Goal: Information Seeking & Learning: Learn about a topic

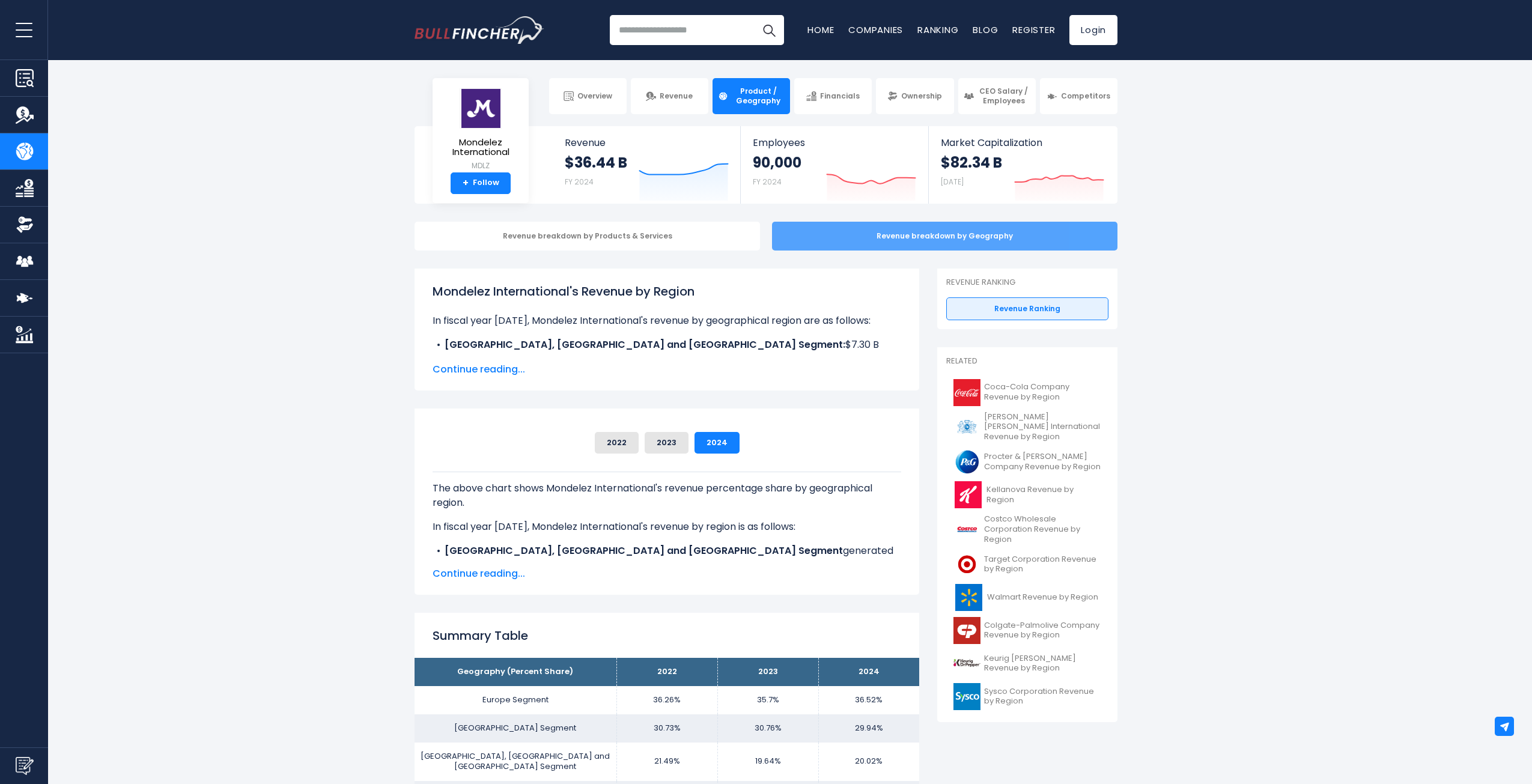
click at [839, 240] on div "Revenue breakdown by Geography" at bounding box center [944, 236] width 345 height 29
click at [843, 239] on div "Revenue breakdown by Geography" at bounding box center [944, 236] width 345 height 29
click at [721, 229] on div "Revenue breakdown by Products & Services" at bounding box center [587, 236] width 345 height 29
click at [832, 232] on div "Revenue breakdown by Geography" at bounding box center [944, 236] width 345 height 29
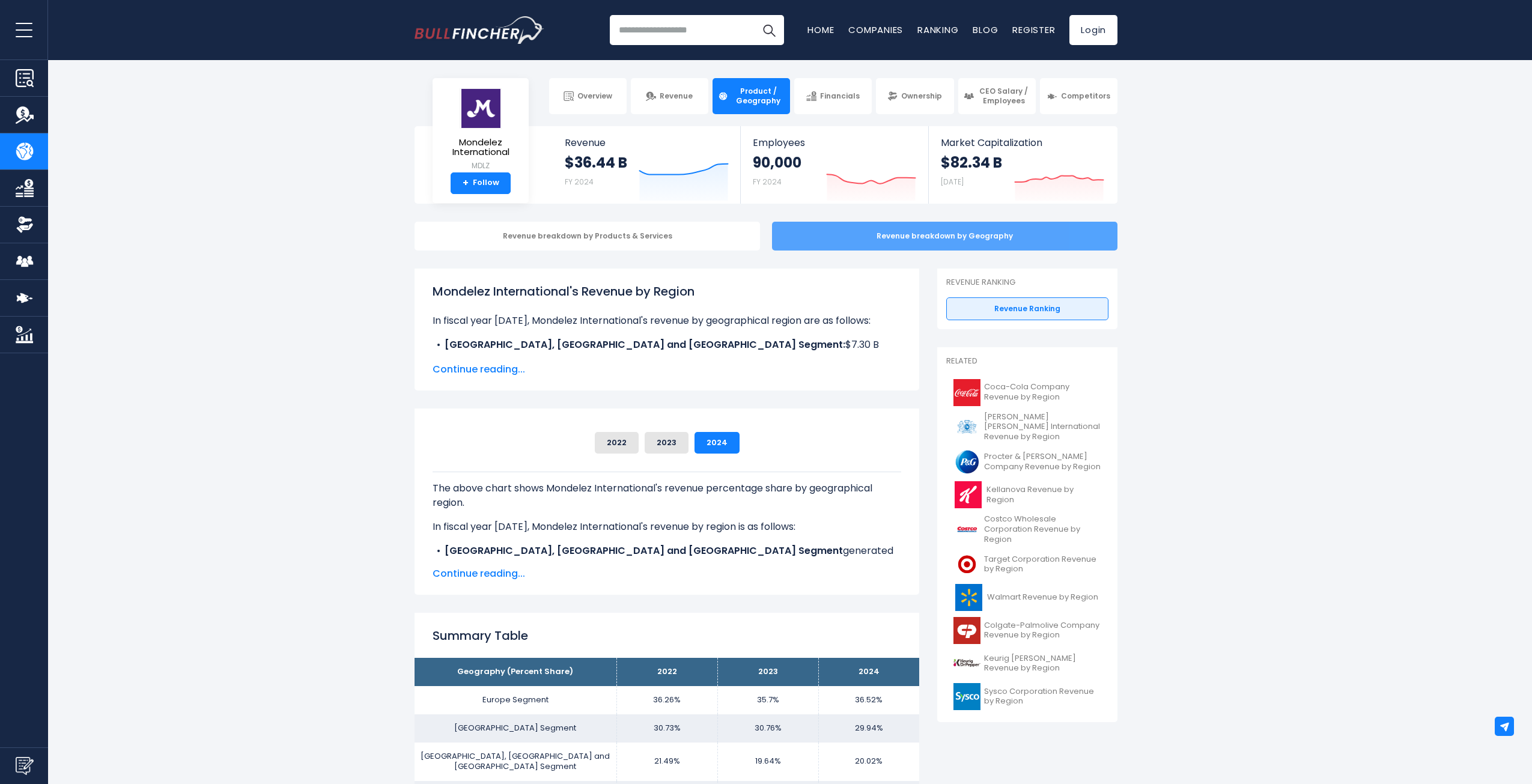
click at [909, 235] on div "Revenue breakdown by Geography" at bounding box center [944, 236] width 345 height 29
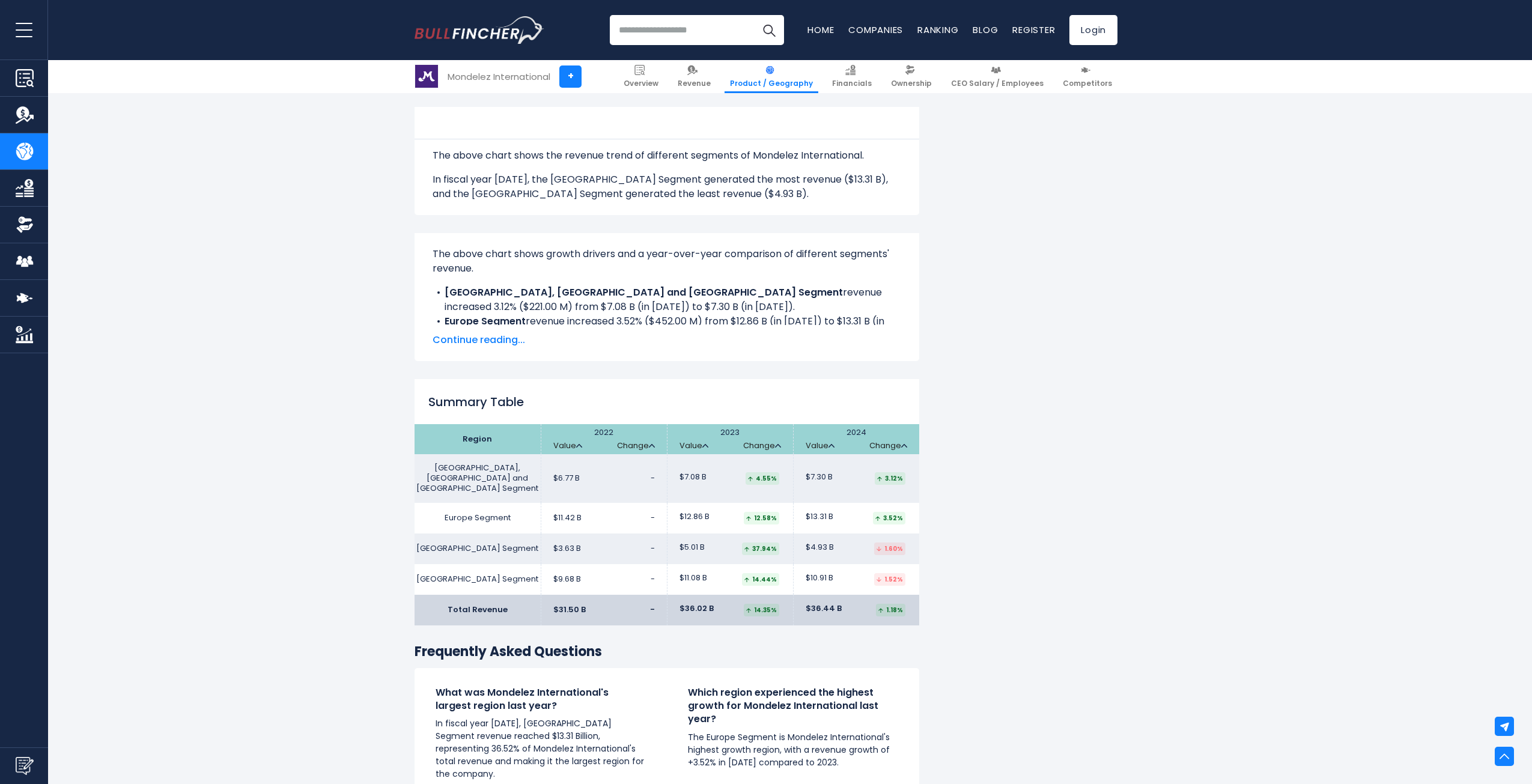
scroll to position [841, 0]
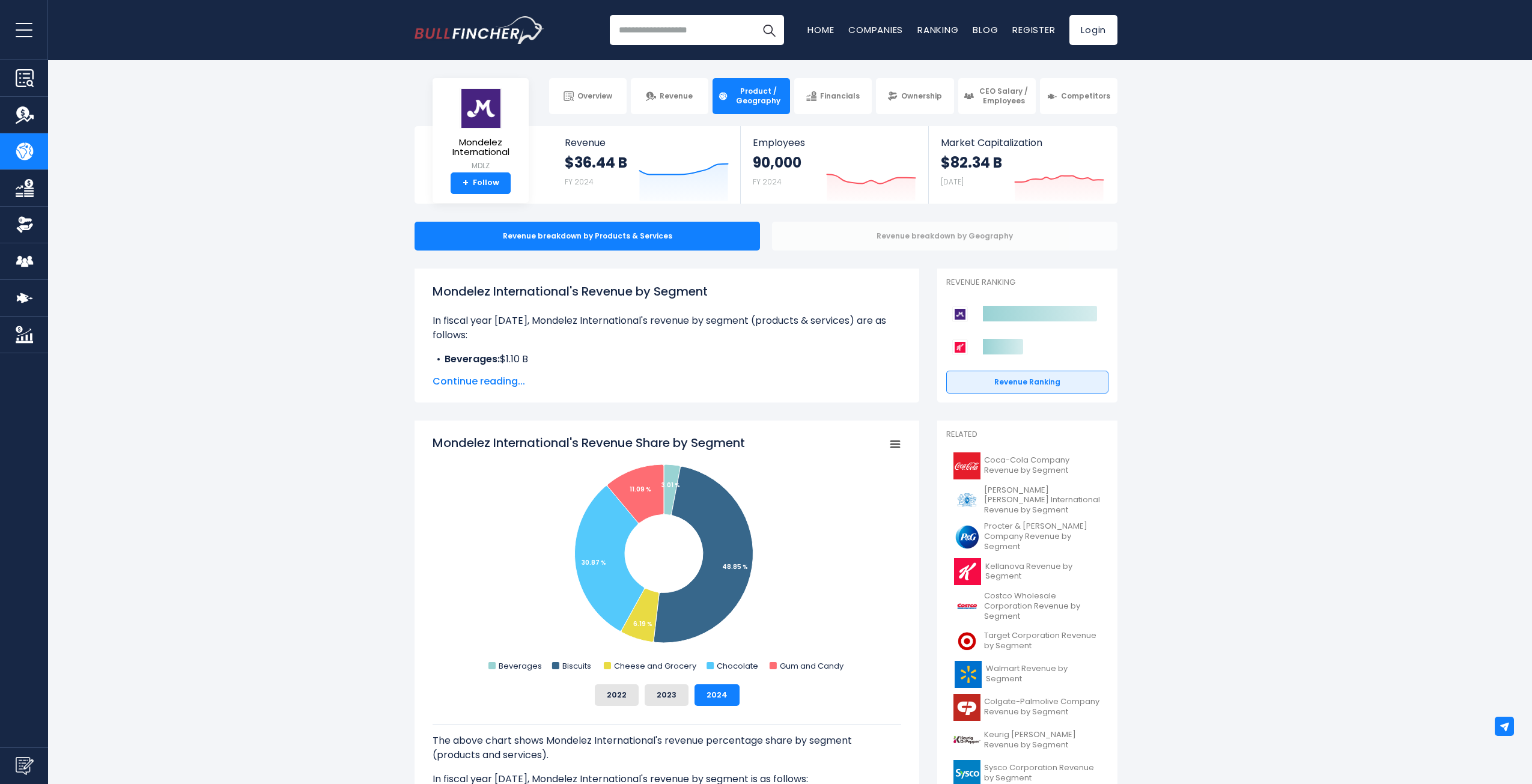
click at [854, 239] on div "Revenue breakdown by Geography" at bounding box center [944, 236] width 345 height 29
click at [854, 240] on div "Revenue breakdown by Geography" at bounding box center [944, 236] width 345 height 29
click at [551, 238] on div "Revenue breakdown by Products & Services" at bounding box center [587, 236] width 345 height 29
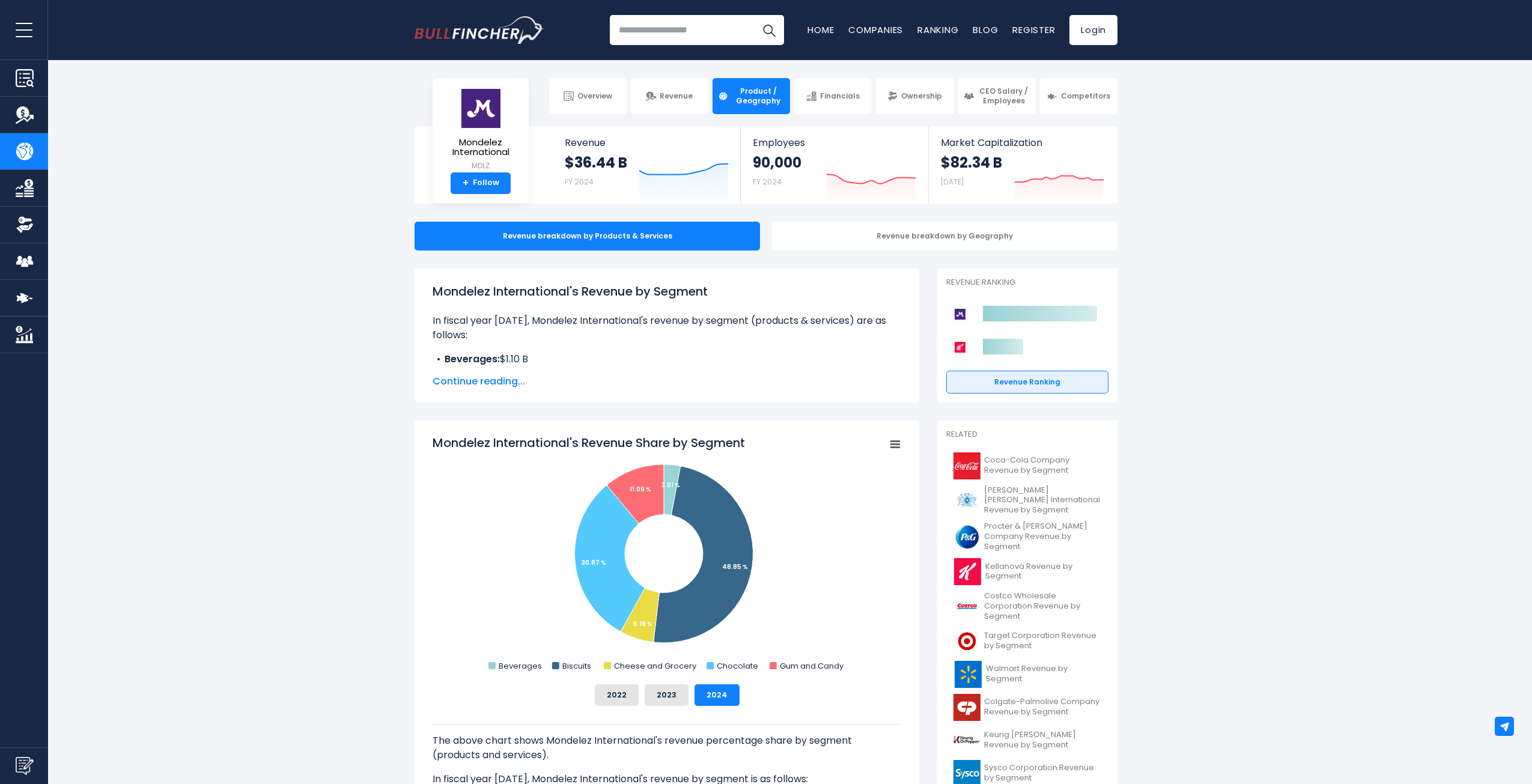
click at [322, 245] on div "Revenue breakdown by Products & Services Revenue breakdown by Geography" at bounding box center [766, 236] width 1532 height 29
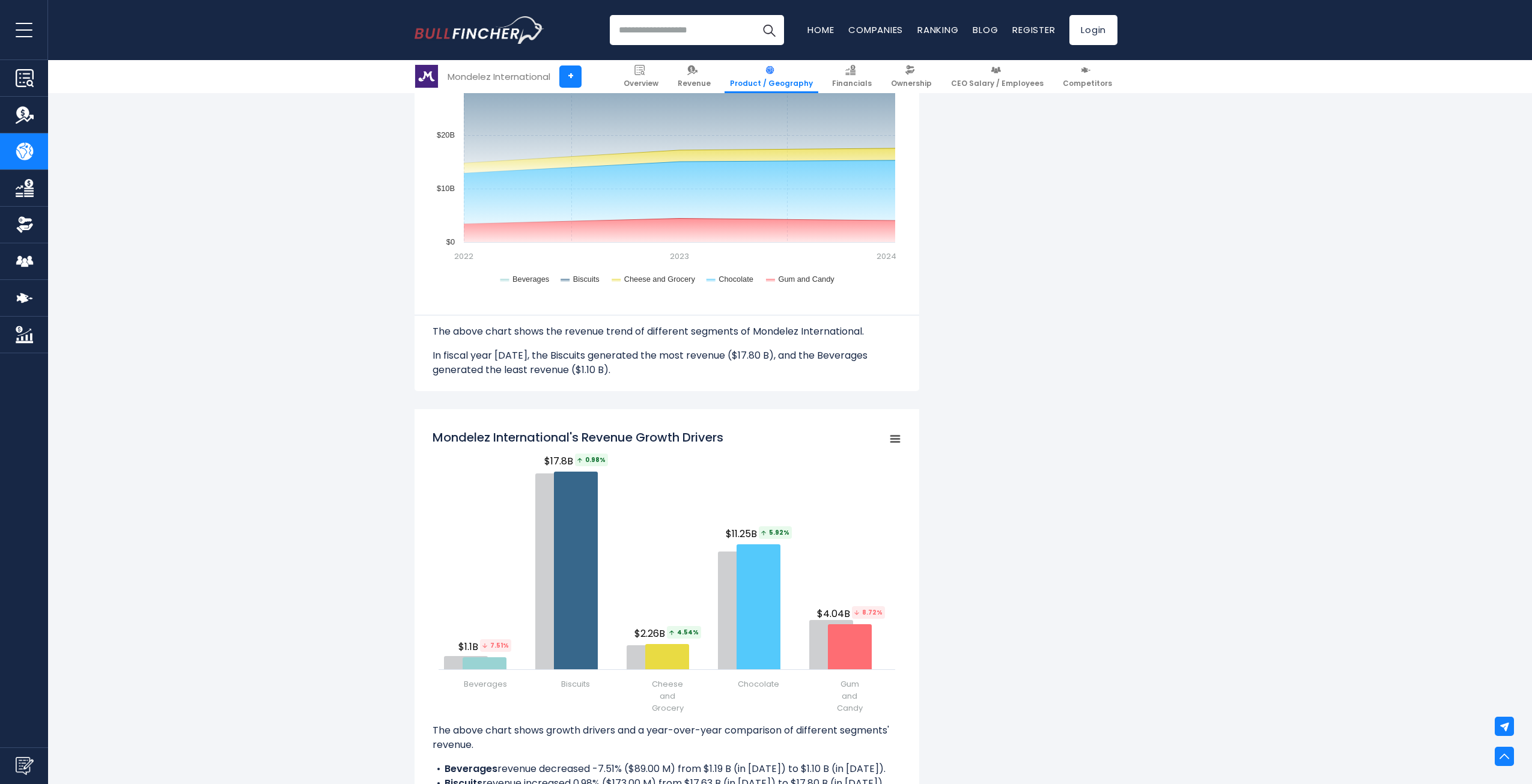
scroll to position [1194, 0]
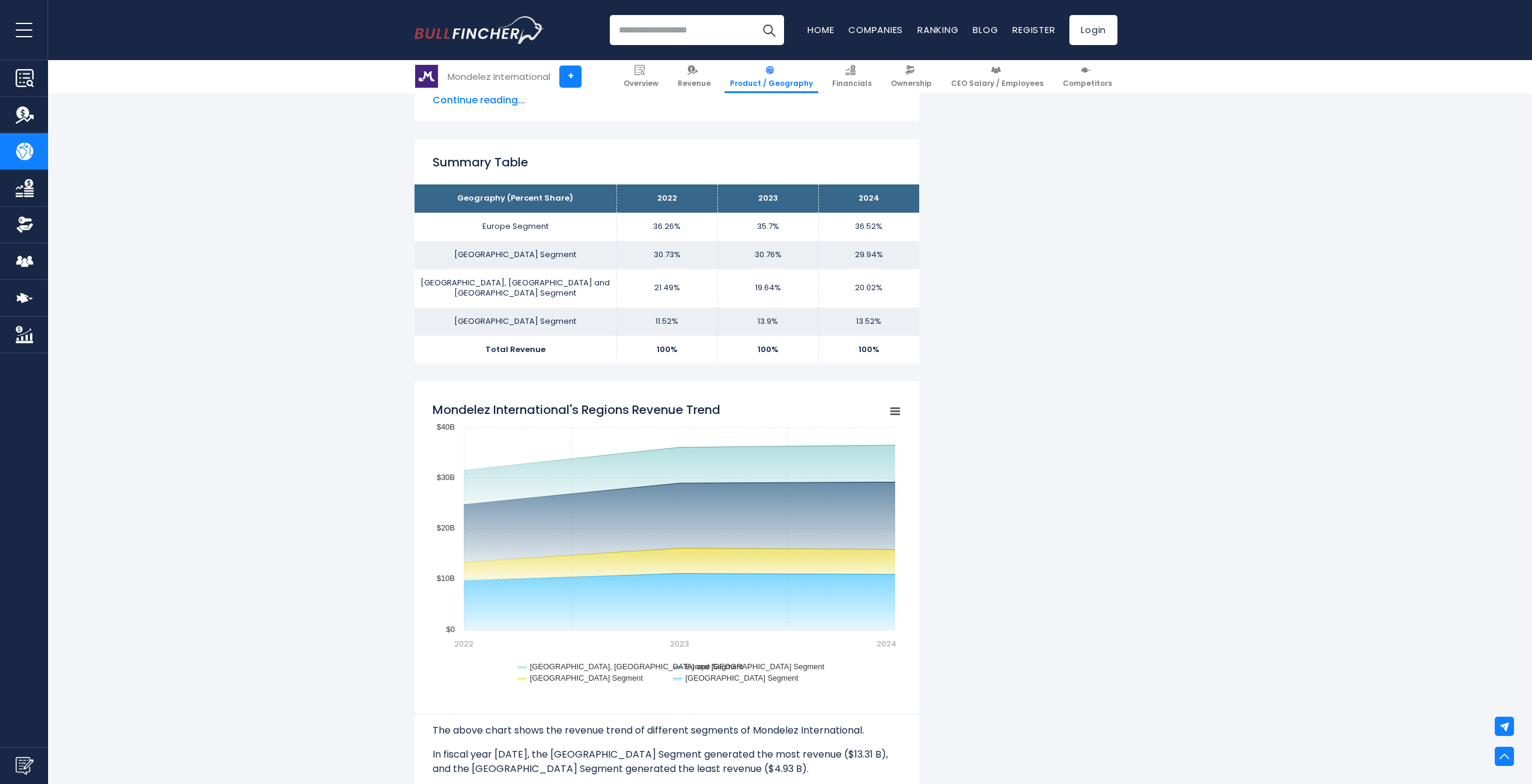
scroll to position [721, 0]
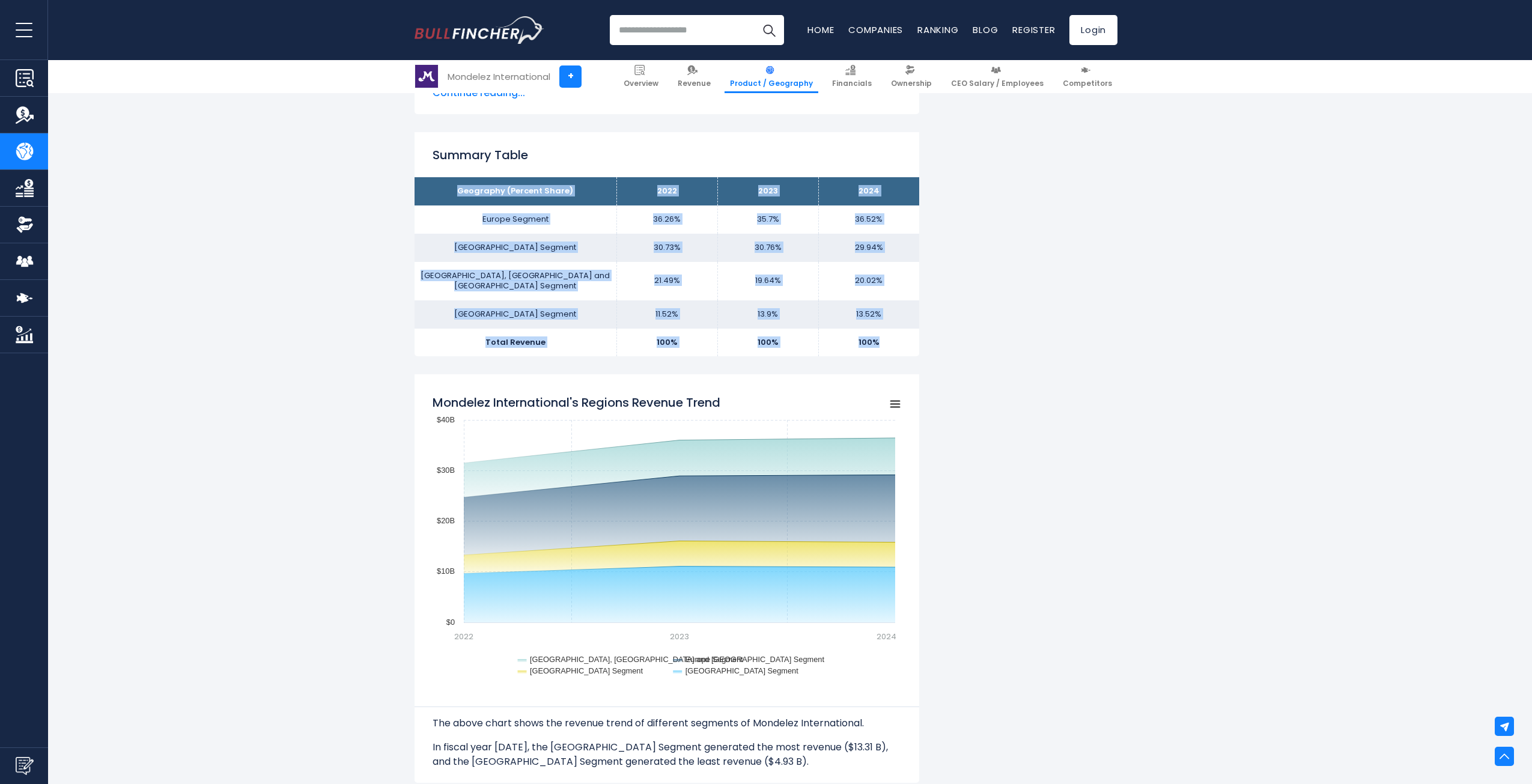
drag, startPoint x: 891, startPoint y: 334, endPoint x: 324, endPoint y: 229, distance: 576.6
click at [433, 190] on tbody "Geography (Percent Share) 2022 2023 2024 Europe Segment 36.26% 35.7% [GEOGRAPHI…" at bounding box center [666, 266] width 505 height 179
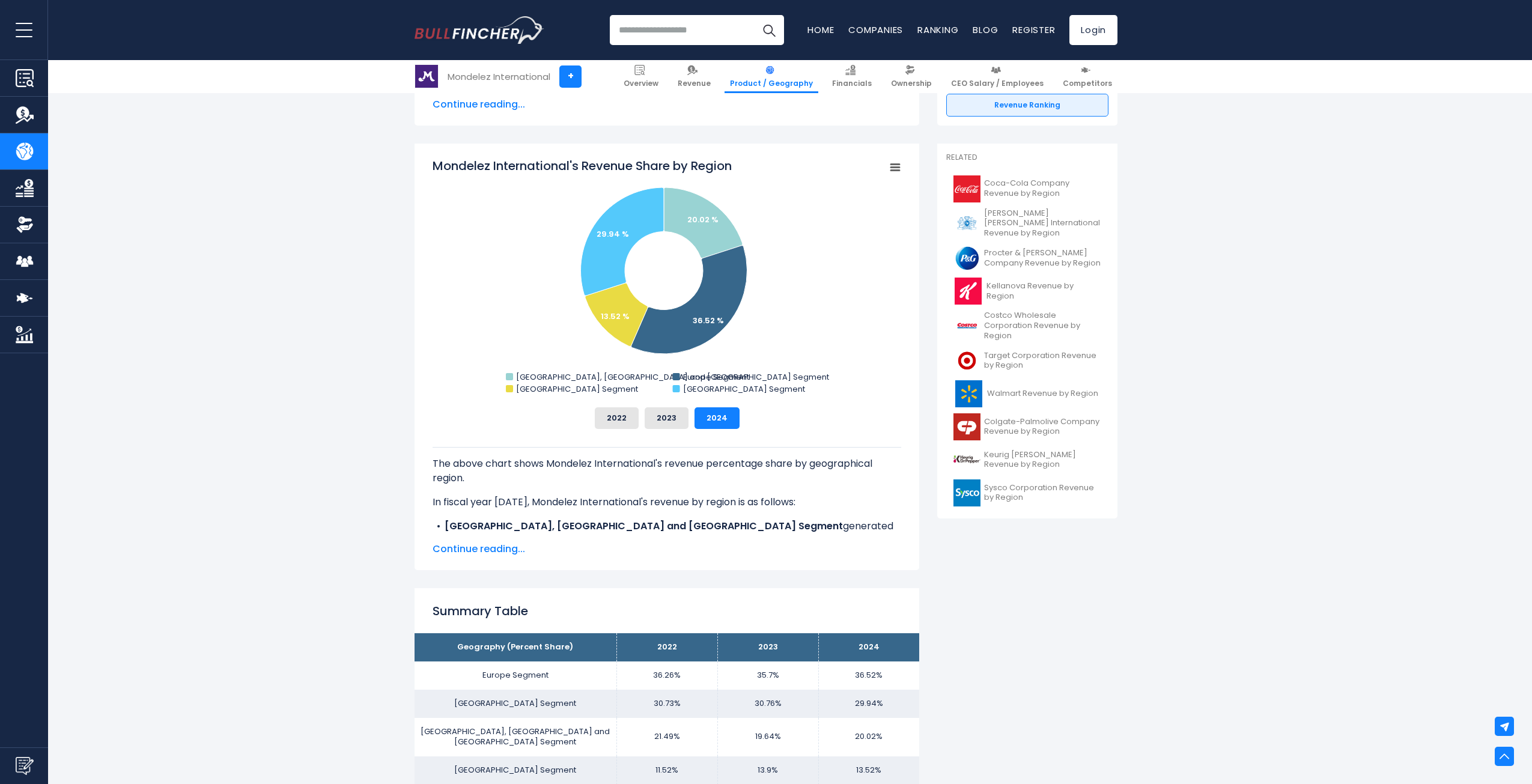
scroll to position [240, 0]
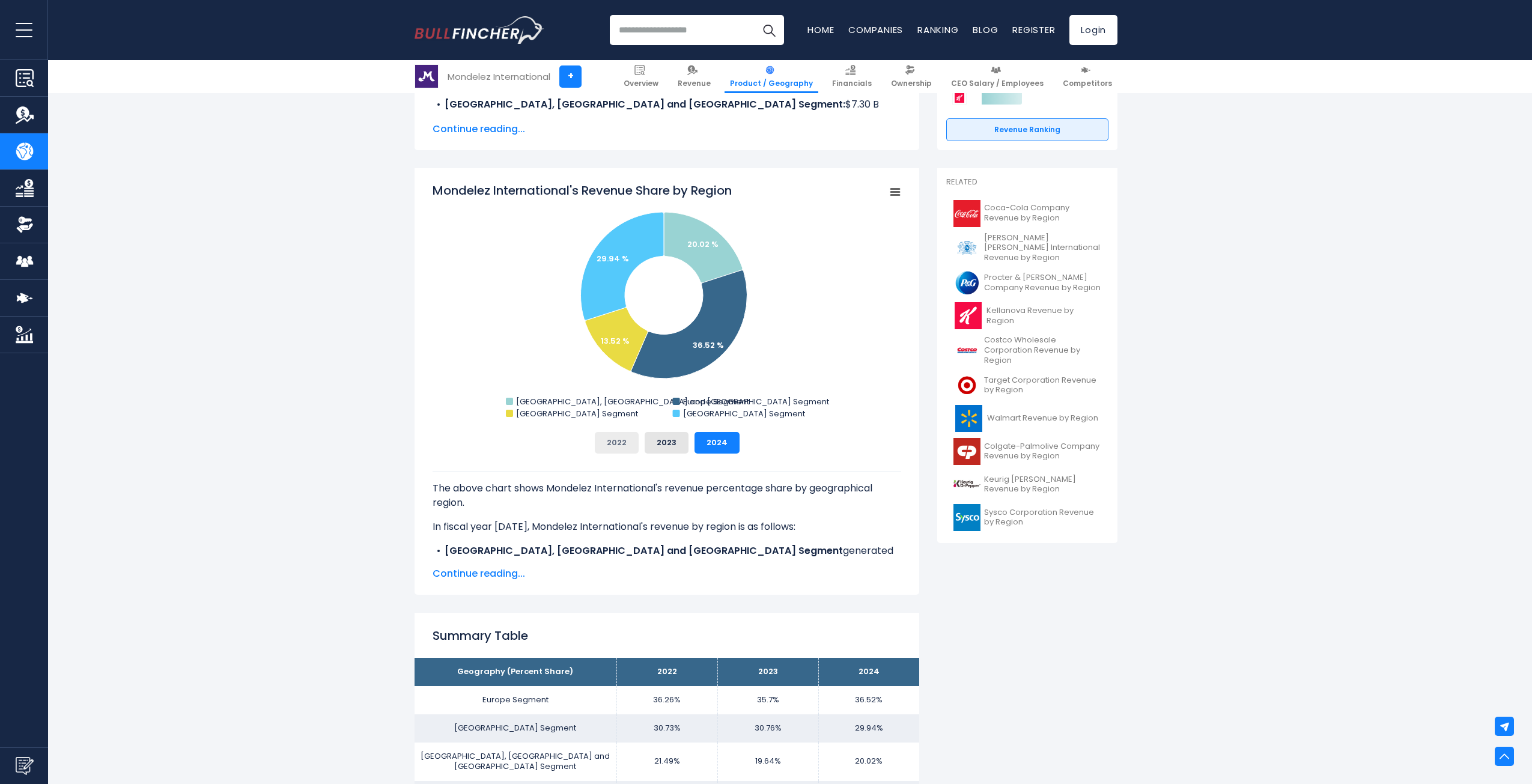
click at [615, 443] on button "2022" at bounding box center [616, 443] width 44 height 22
click at [672, 439] on button "2023" at bounding box center [666, 443] width 44 height 22
click at [718, 436] on button "2024" at bounding box center [717, 443] width 45 height 22
click at [481, 568] on span "Continue reading..." at bounding box center [667, 573] width 469 height 14
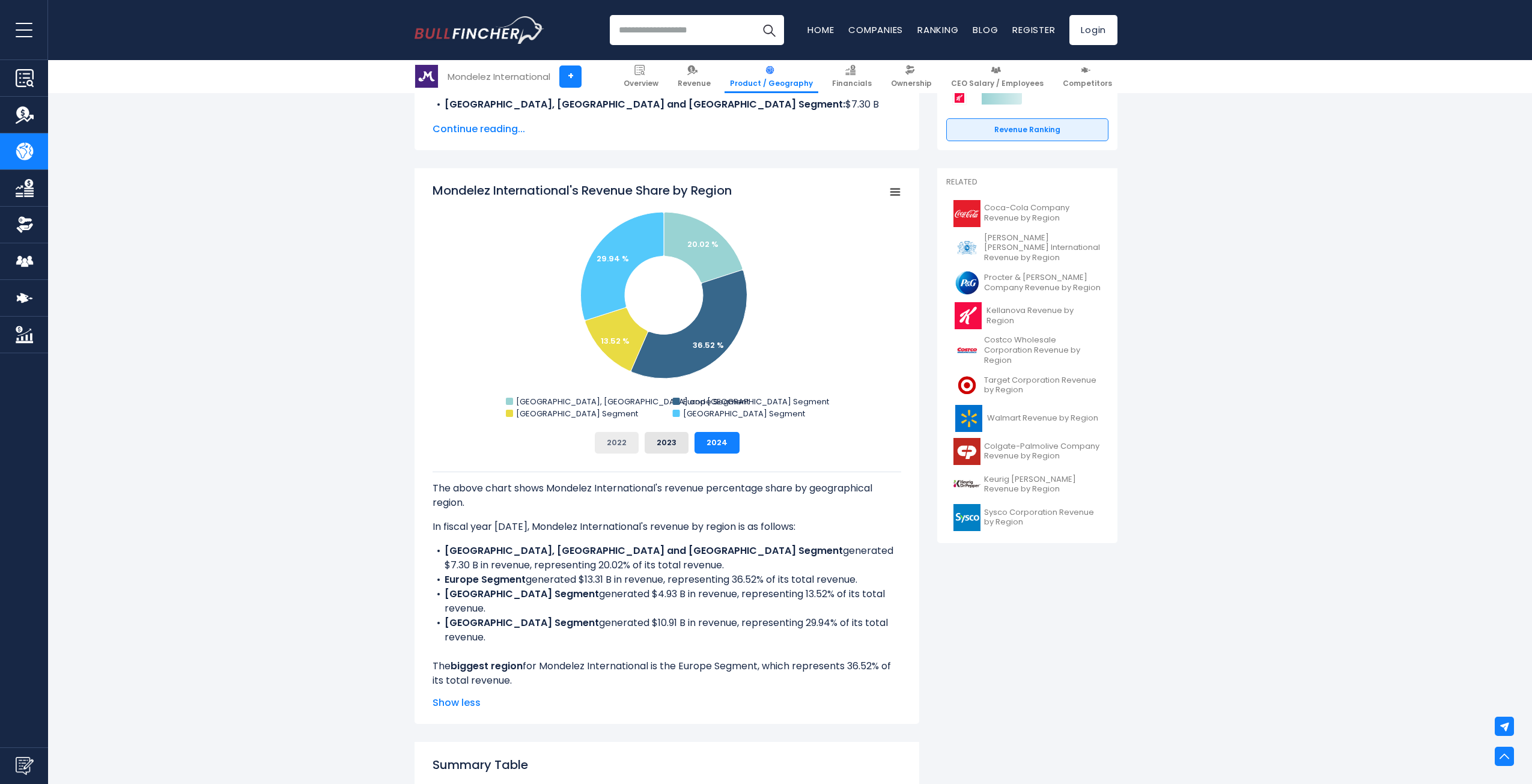
click at [617, 436] on button "2022" at bounding box center [616, 443] width 44 height 22
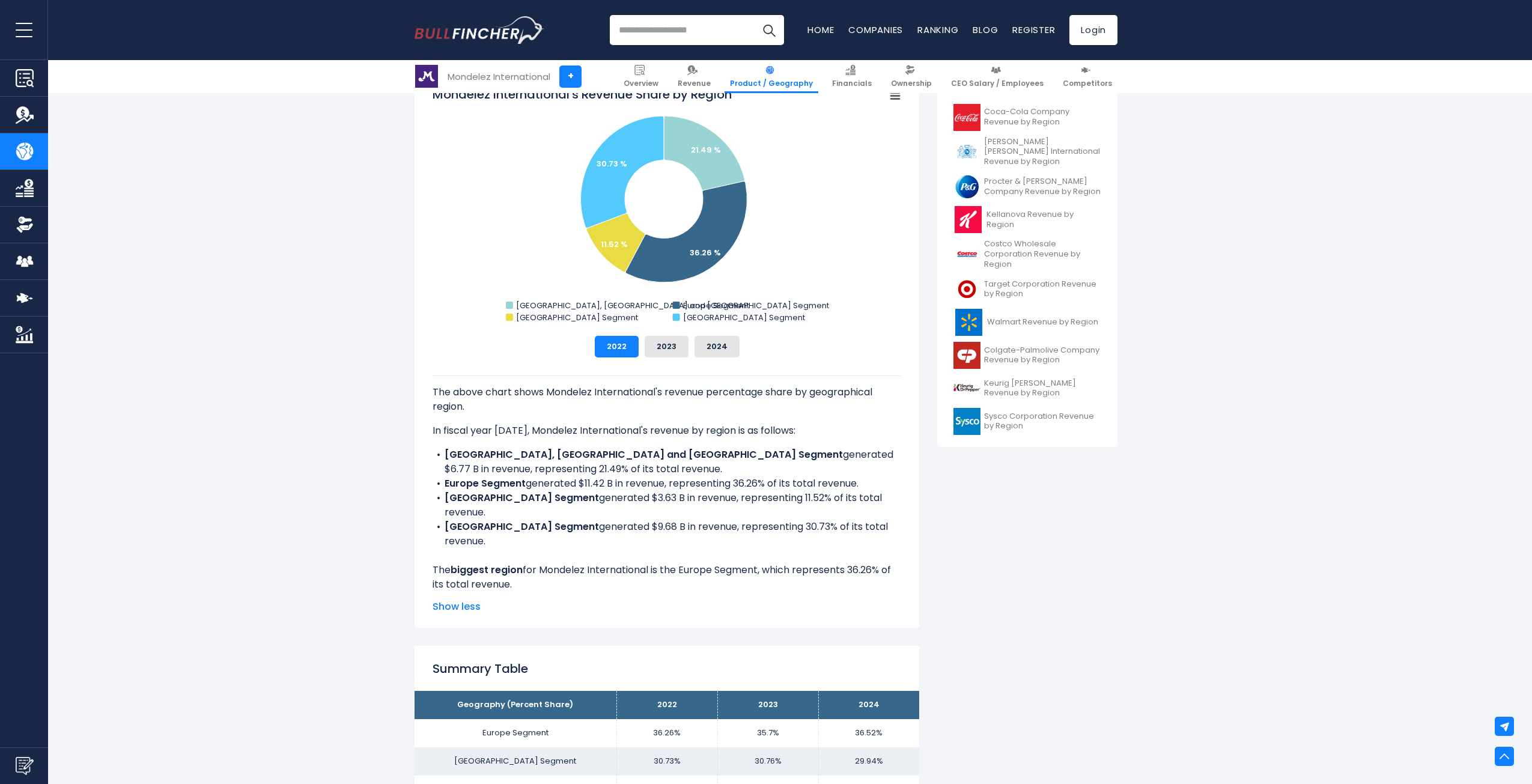
scroll to position [361, 0]
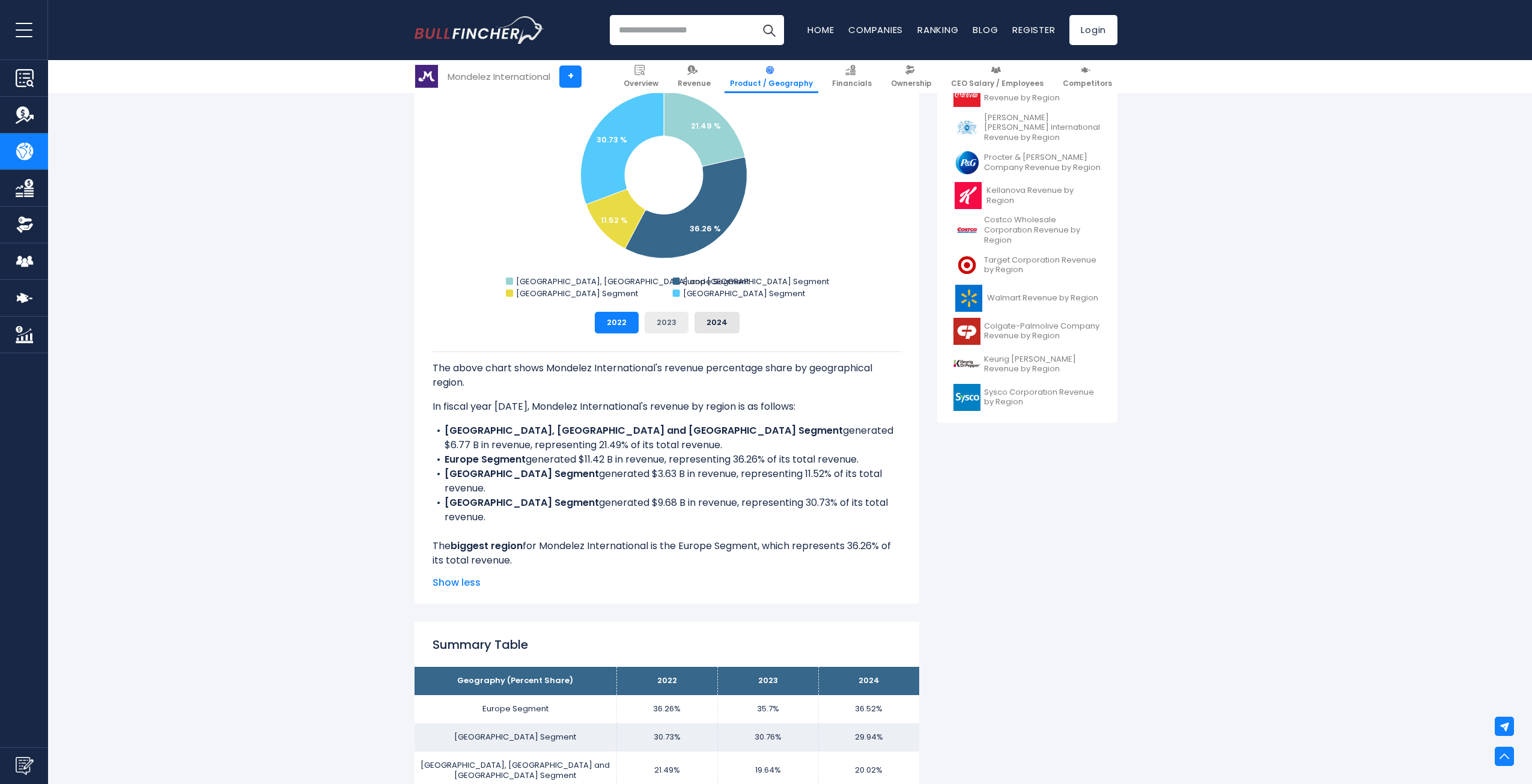
click at [664, 321] on button "2023" at bounding box center [666, 322] width 44 height 22
click at [709, 321] on button "2024" at bounding box center [717, 322] width 45 height 22
click at [606, 318] on button "2022" at bounding box center [616, 322] width 44 height 22
click at [658, 316] on button "2023" at bounding box center [666, 322] width 44 height 22
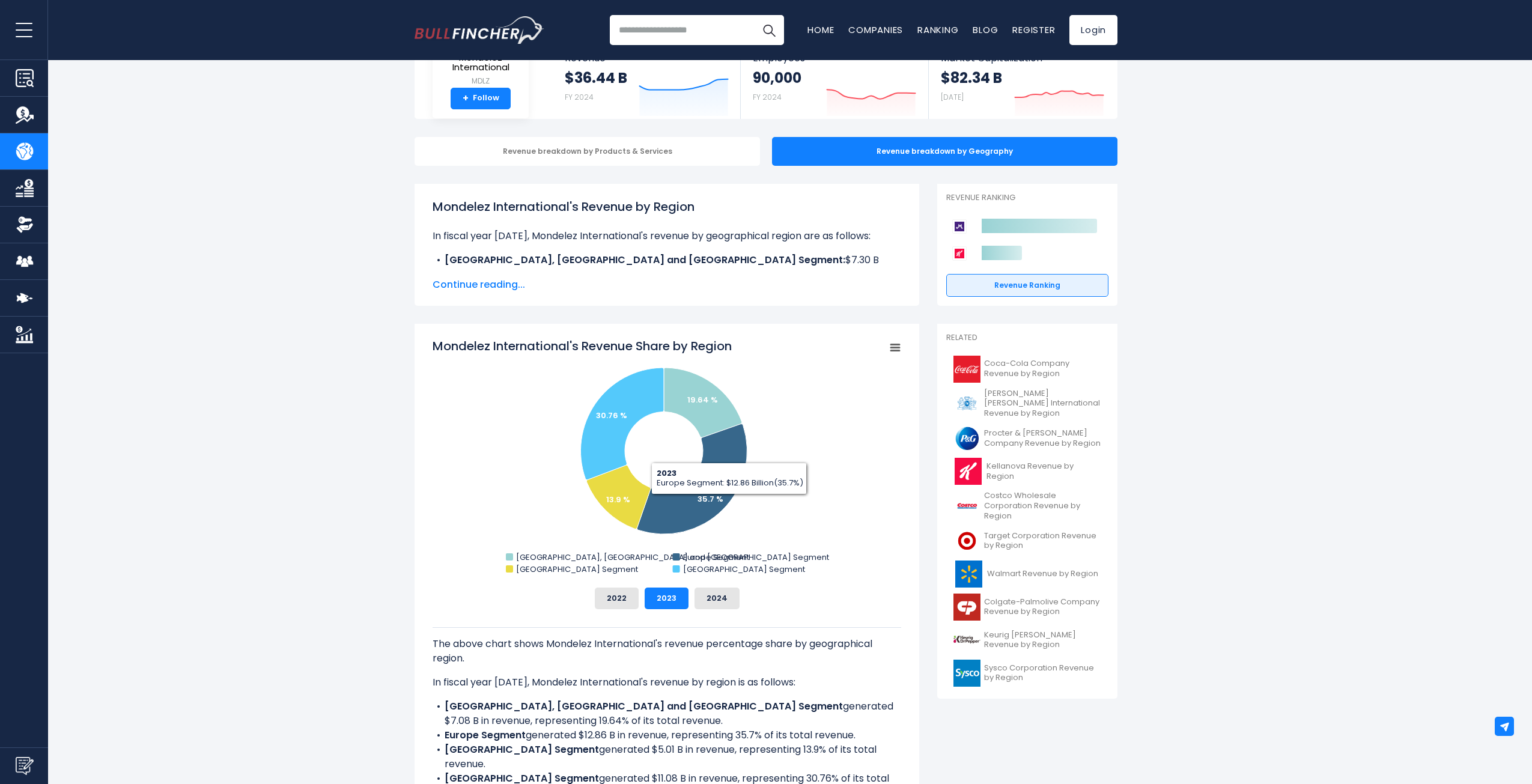
scroll to position [0, 0]
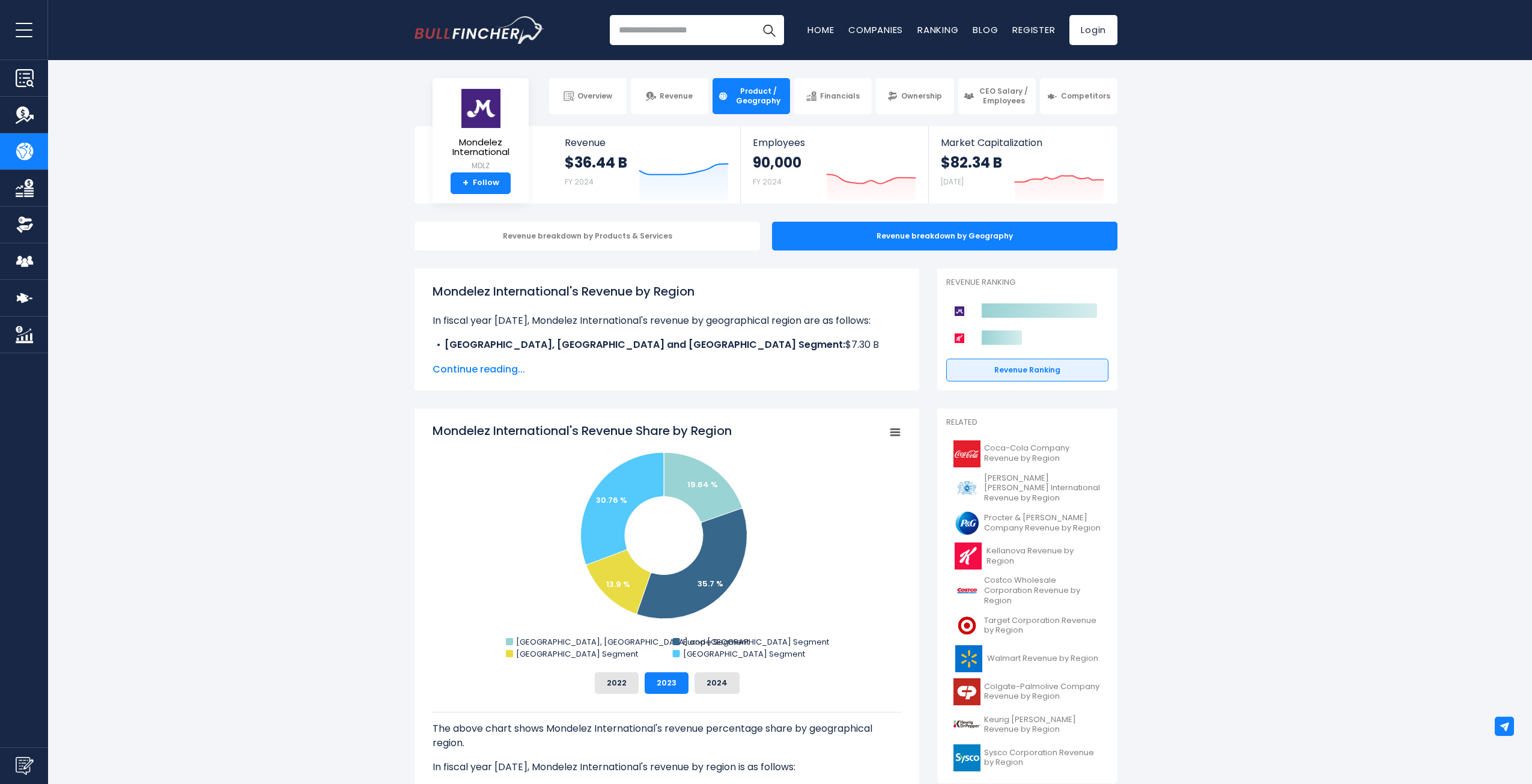
click at [492, 369] on span "Continue reading..." at bounding box center [667, 369] width 469 height 14
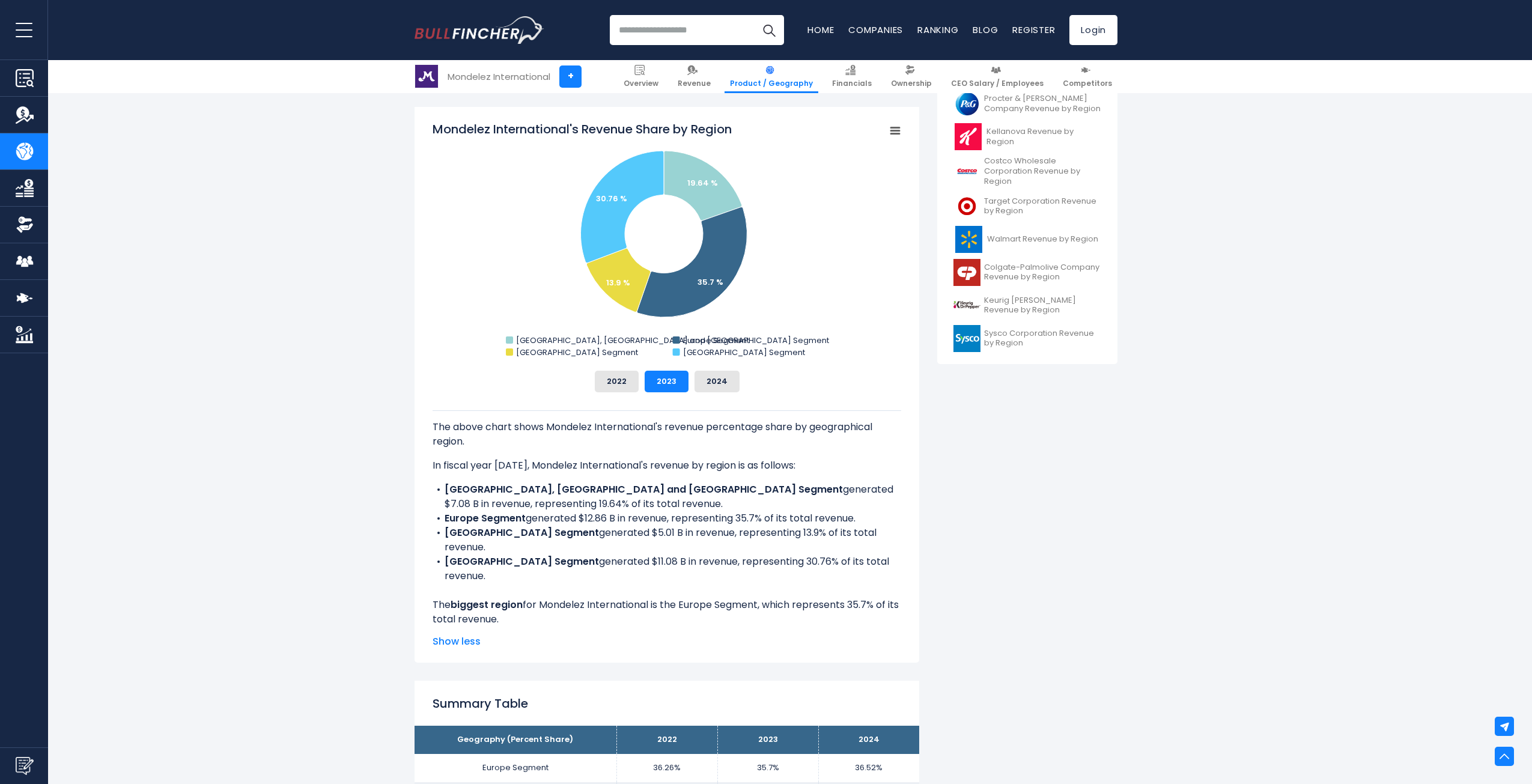
scroll to position [420, 0]
click at [712, 386] on button "2024" at bounding box center [717, 380] width 45 height 22
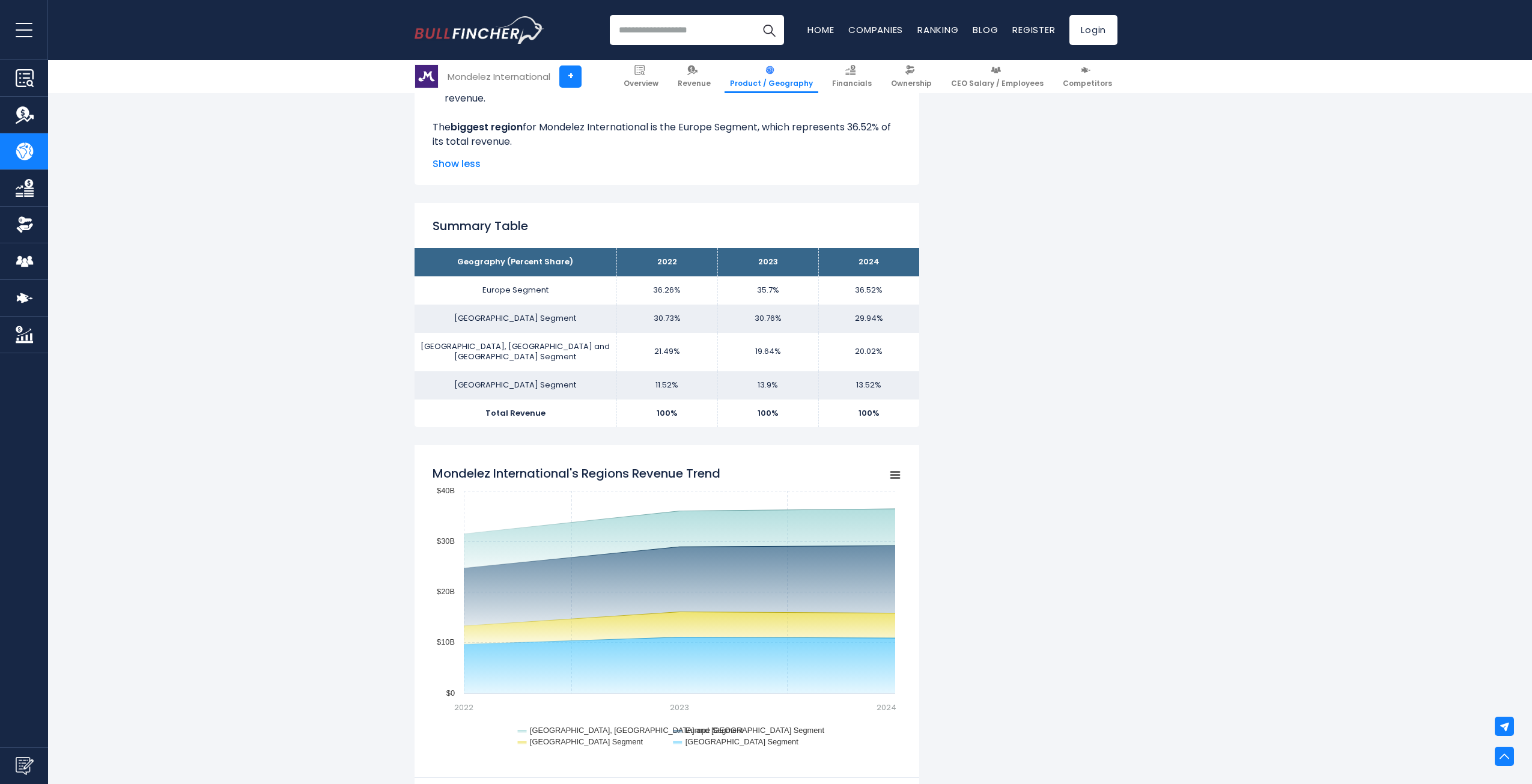
scroll to position [781, 0]
